Goal: Navigation & Orientation: Find specific page/section

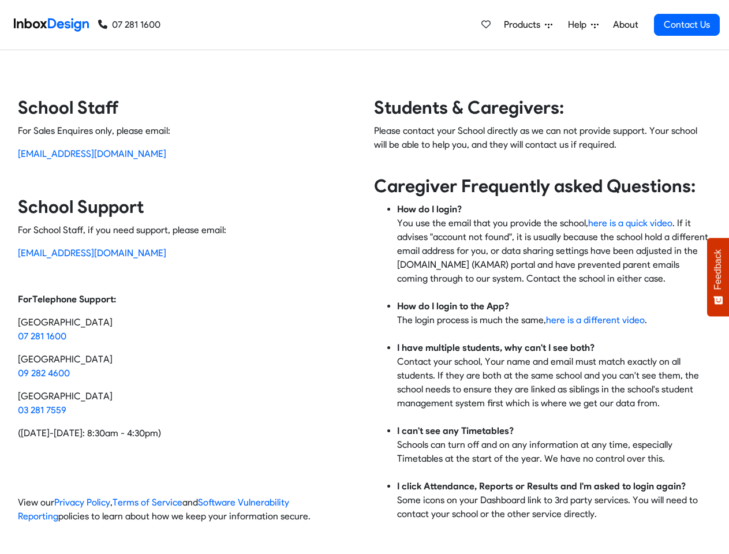
click at [365, 277] on div "Students & Caregivers: Please contact your School directly as we can not provid…" at bounding box center [538, 314] width 347 height 436
click at [529, 25] on span "Products" at bounding box center [524, 25] width 41 height 14
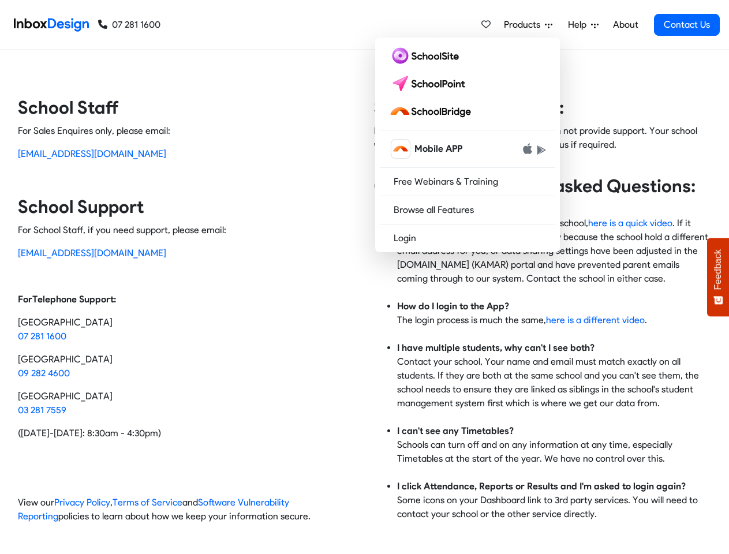
click at [584, 25] on span "Help" at bounding box center [579, 25] width 23 height 14
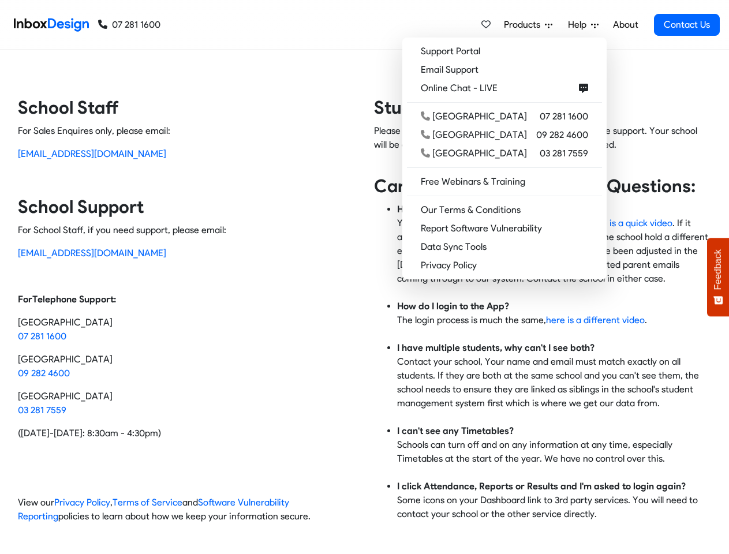
click at [718, 277] on span "Feedback" at bounding box center [718, 269] width 10 height 40
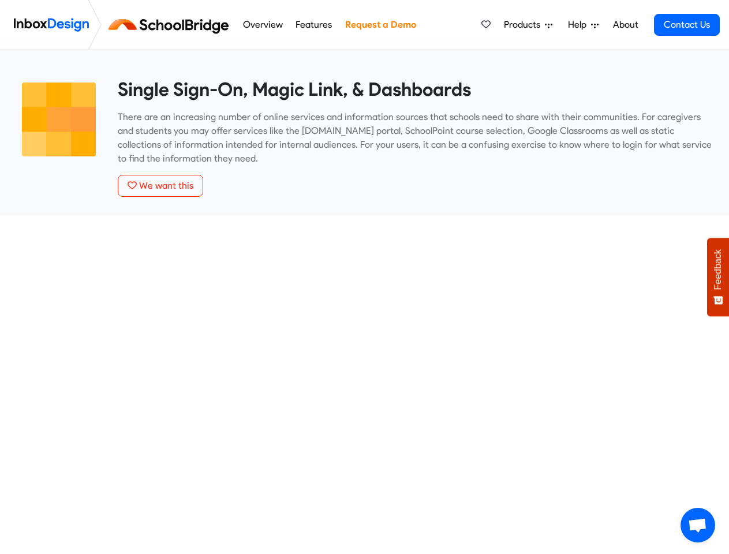
click at [529, 25] on span "Products" at bounding box center [524, 25] width 41 height 14
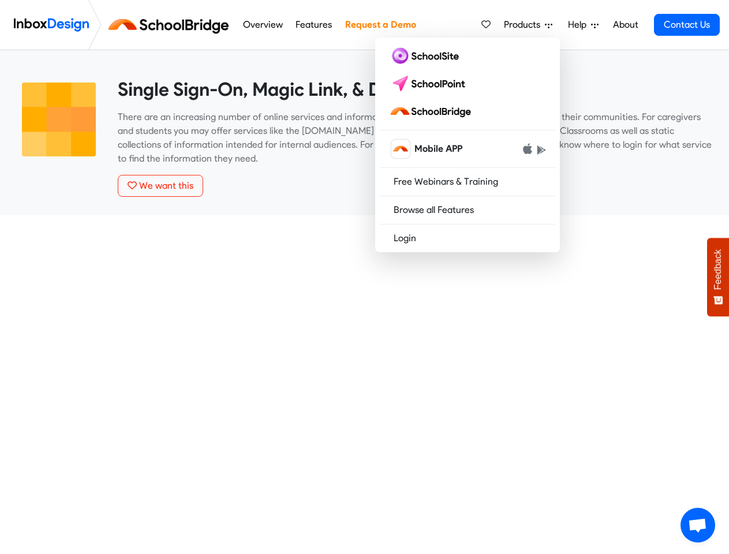
click at [584, 25] on span "Help" at bounding box center [579, 25] width 23 height 14
click at [718, 277] on span "Feedback" at bounding box center [718, 269] width 10 height 40
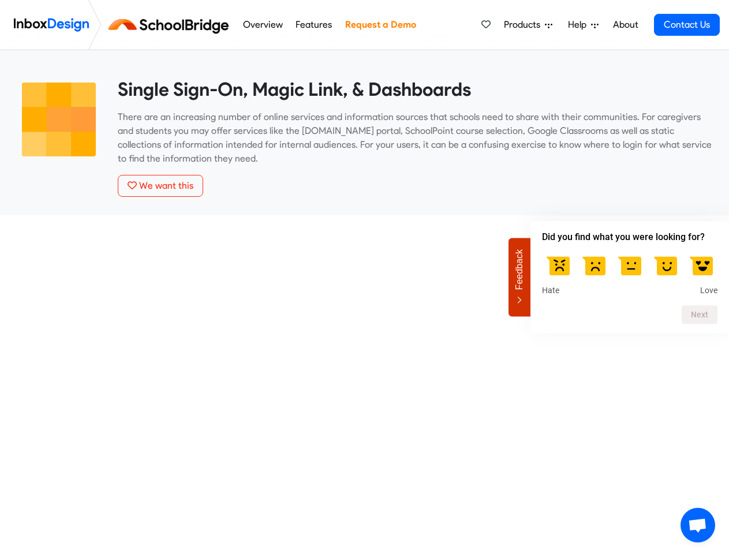
click at [698, 525] on span "Open chat" at bounding box center [697, 526] width 19 height 16
